Goal: Task Accomplishment & Management: Complete application form

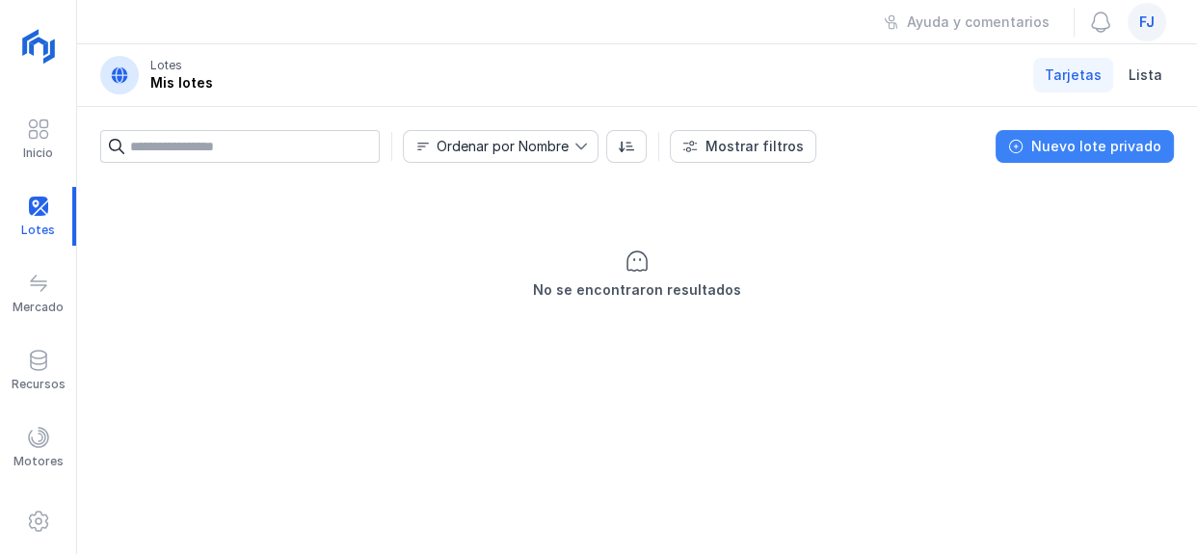
click at [1046, 161] on button "Nuevo lote privado" at bounding box center [1085, 146] width 178 height 33
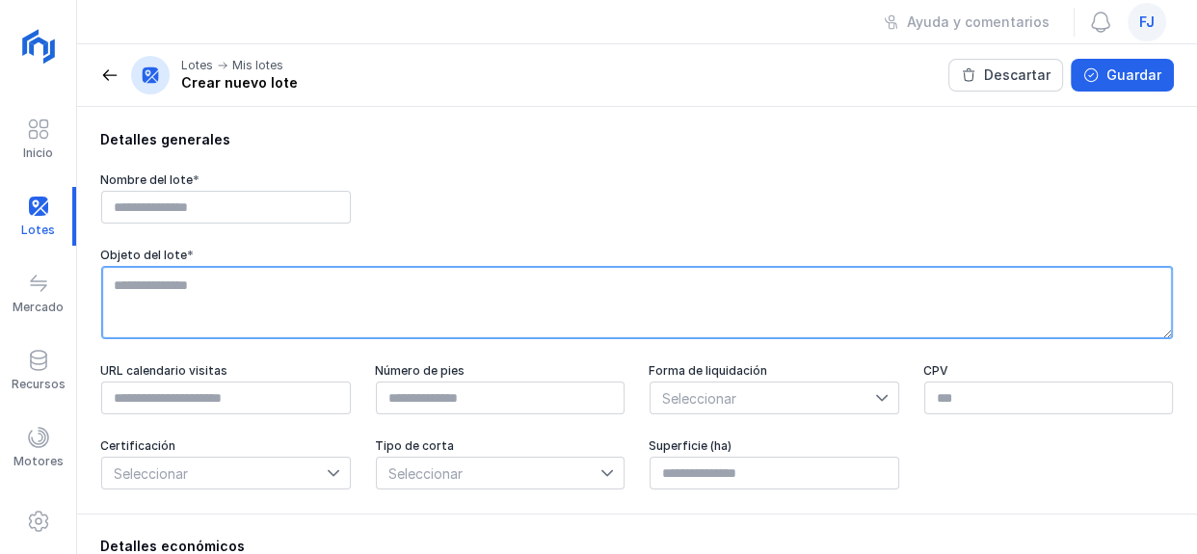
click at [208, 285] on textarea at bounding box center [637, 302] width 1072 height 73
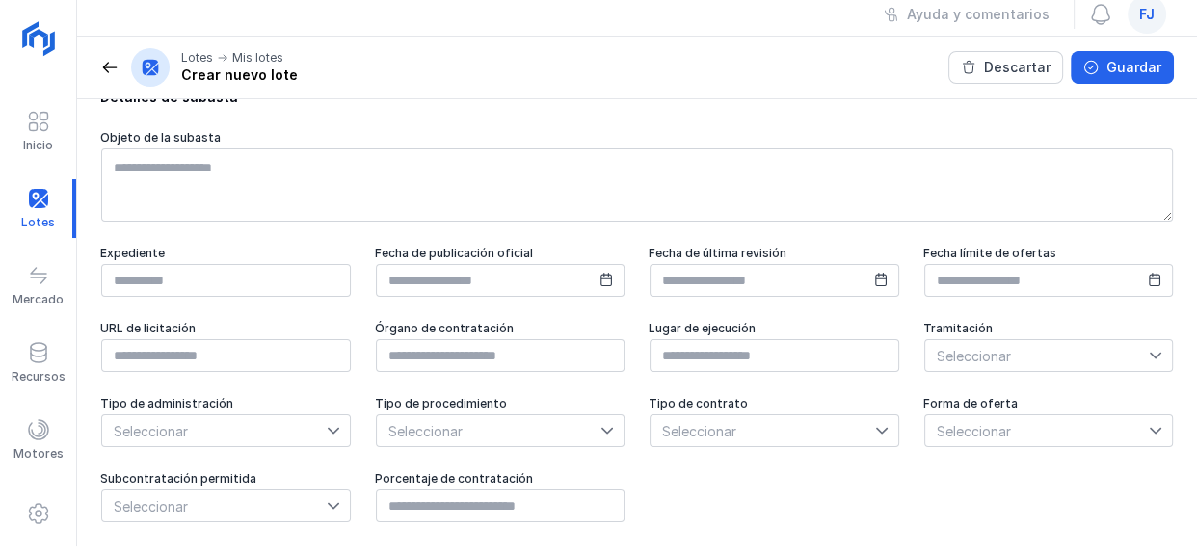
scroll to position [916, 0]
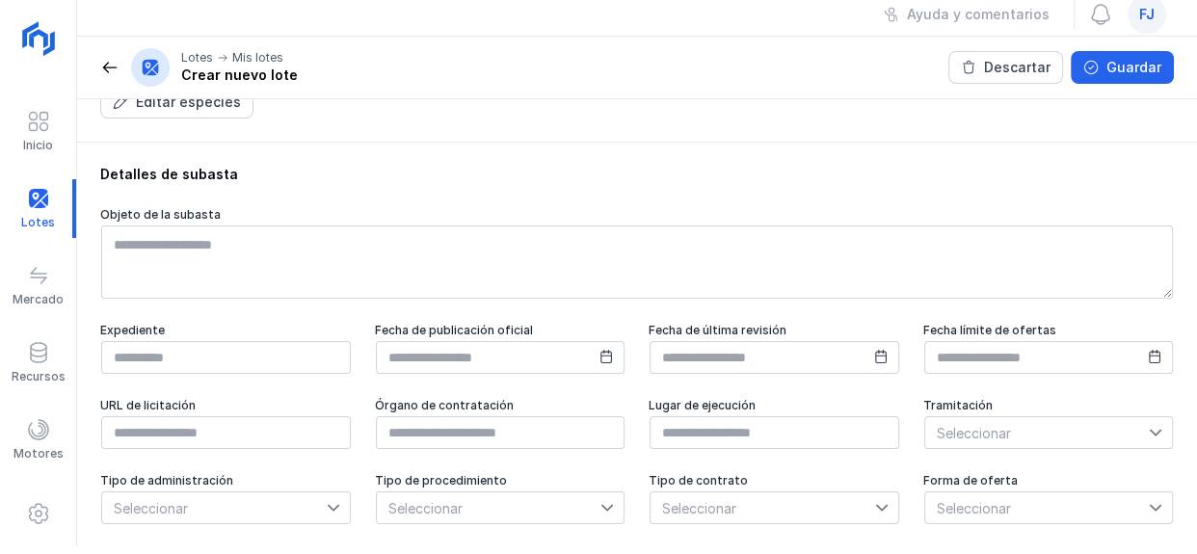
click at [110, 58] on span at bounding box center [109, 67] width 19 height 19
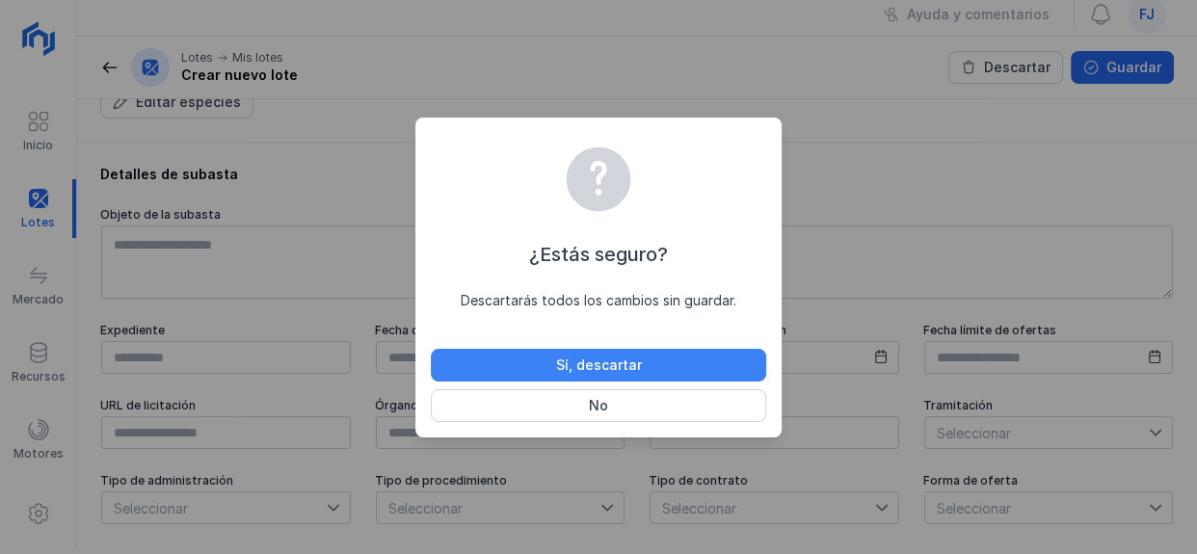
click at [631, 356] on div "Sí, descartar" at bounding box center [599, 365] width 86 height 19
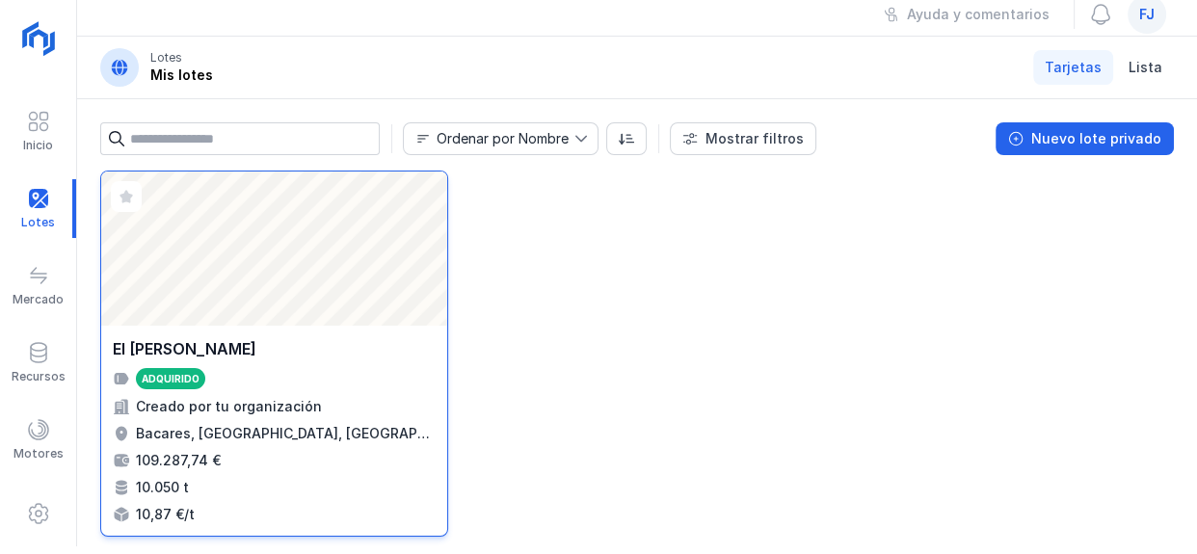
click at [278, 341] on div "El [PERSON_NAME]" at bounding box center [274, 348] width 323 height 23
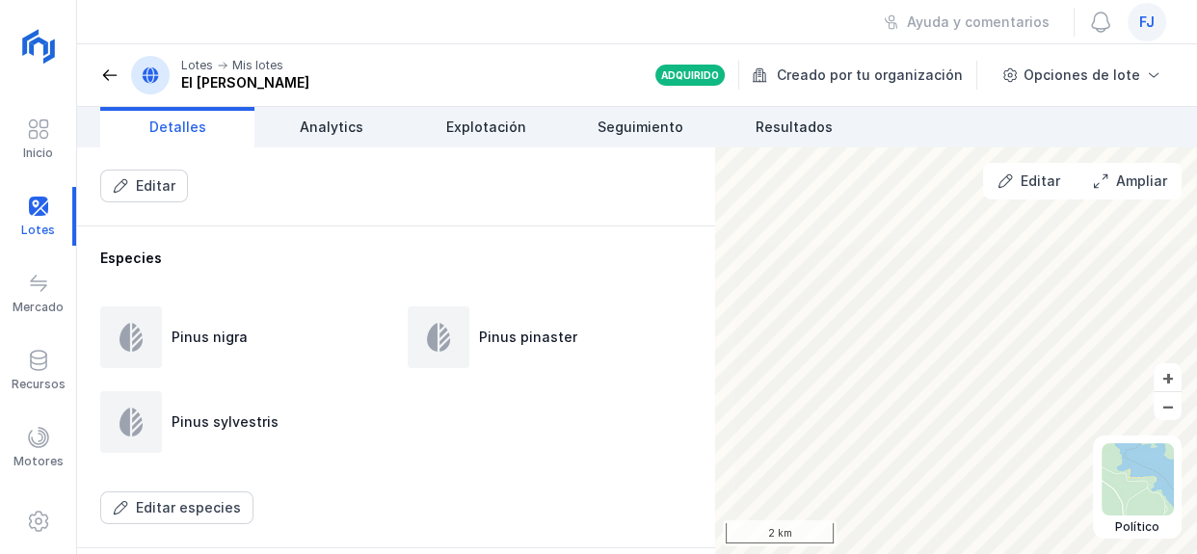
scroll to position [1138, 0]
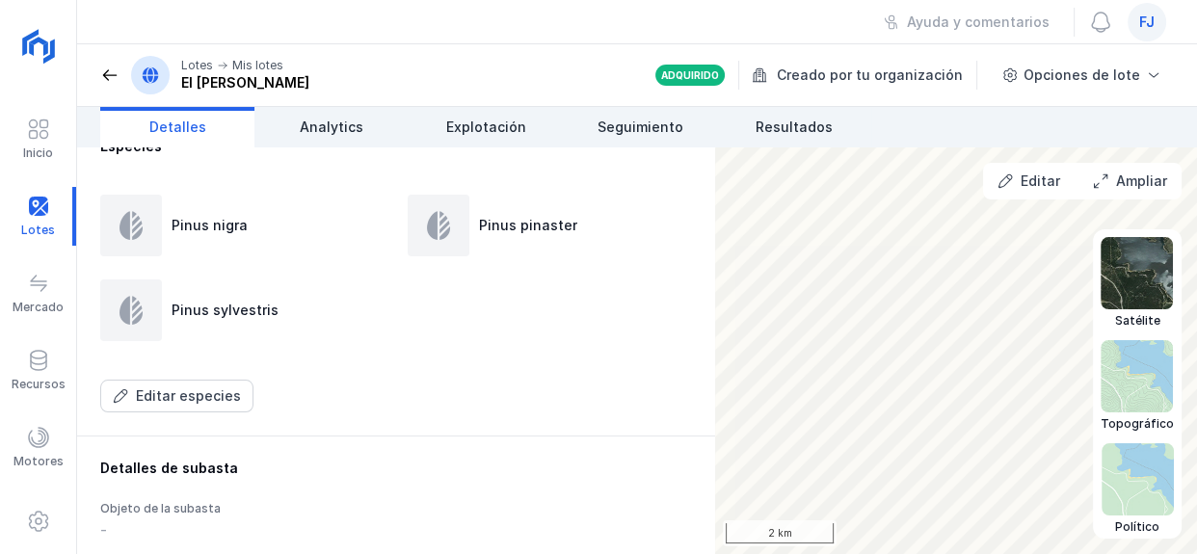
click at [1109, 514] on img at bounding box center [1138, 479] width 72 height 72
click at [1118, 279] on img at bounding box center [1137, 273] width 72 height 72
